Goal: Find specific page/section: Find specific page/section

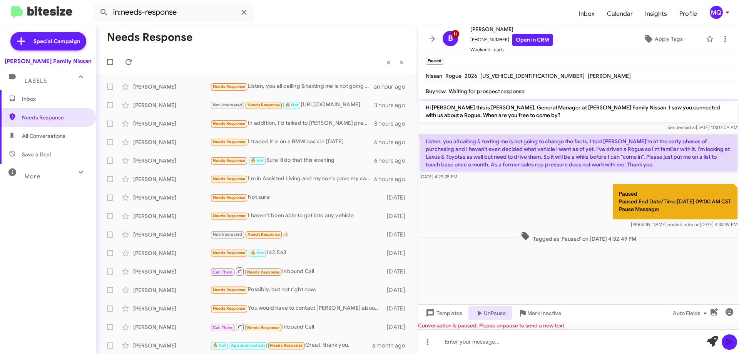
click at [24, 98] on span "Inbox" at bounding box center [54, 99] width 65 height 8
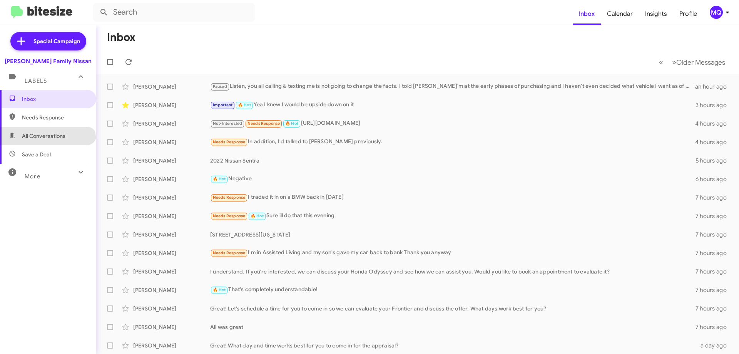
click at [47, 142] on span "All Conversations" at bounding box center [48, 136] width 96 height 18
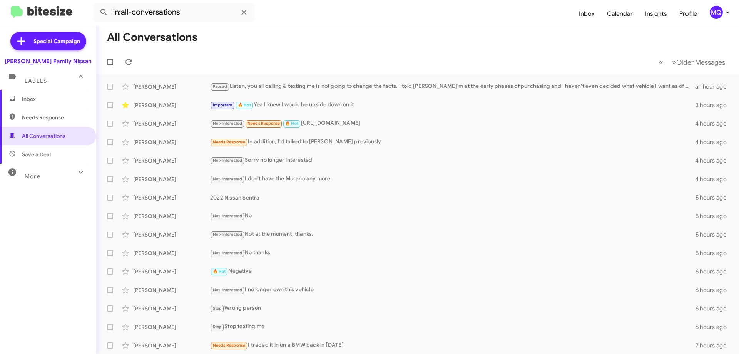
click at [42, 154] on span "Save a Deal" at bounding box center [36, 154] width 29 height 8
type input "in:not-interested"
